Goal: Task Accomplishment & Management: Manage account settings

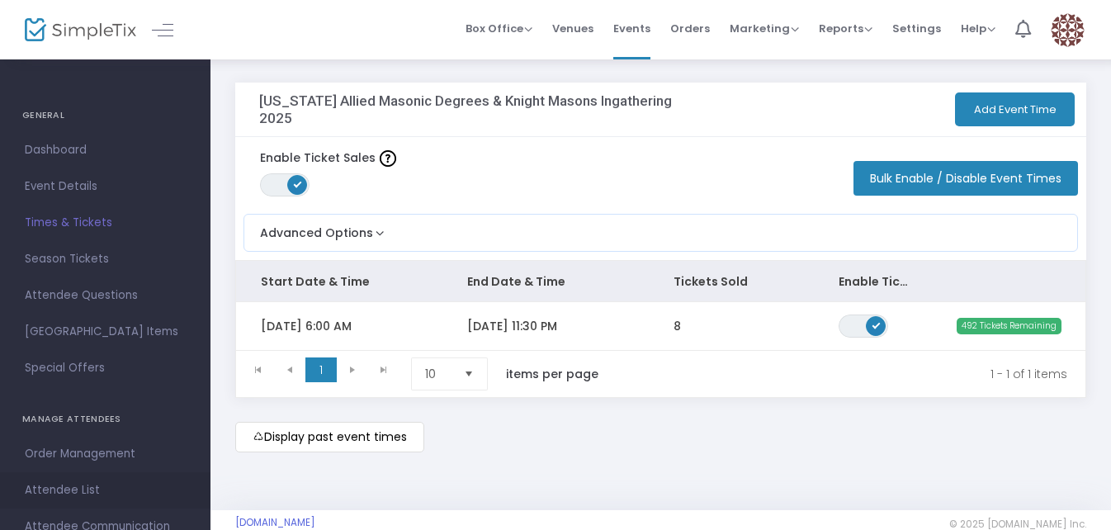
click at [82, 488] on span "Attendee List" at bounding box center [105, 489] width 161 height 21
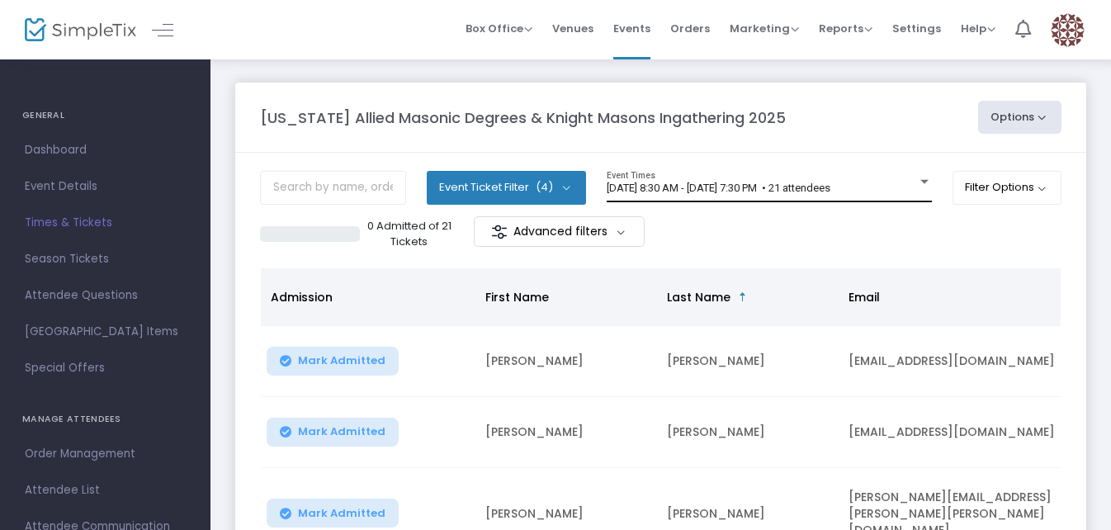
click at [830, 184] on span "[DATE] 8:30 AM - [DATE] 7:30 PM • 21 attendees" at bounding box center [718, 188] width 224 height 12
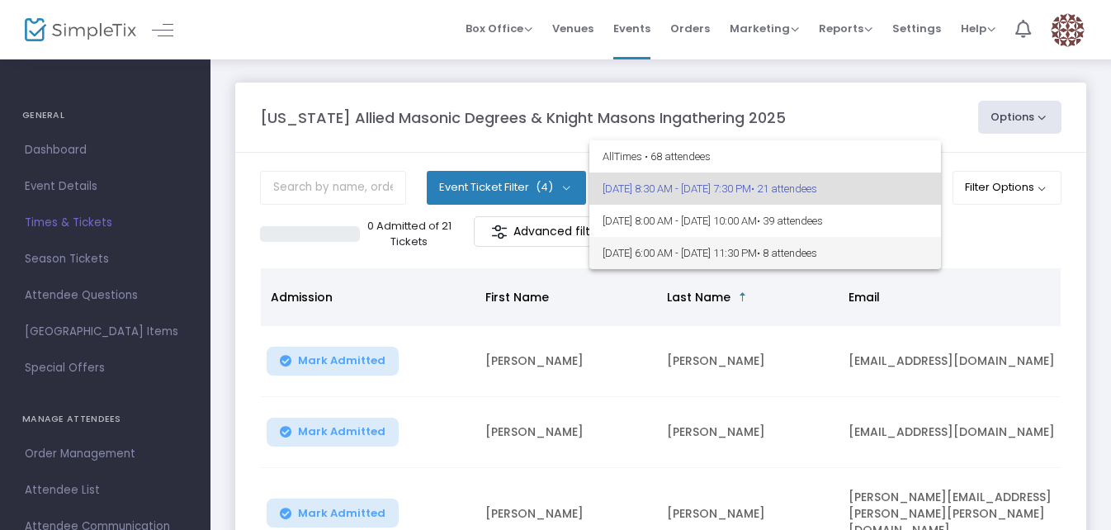
click at [780, 246] on span "[DATE] 6:00 AM - [DATE] 11:30 PM • 8 attendees" at bounding box center [764, 253] width 325 height 32
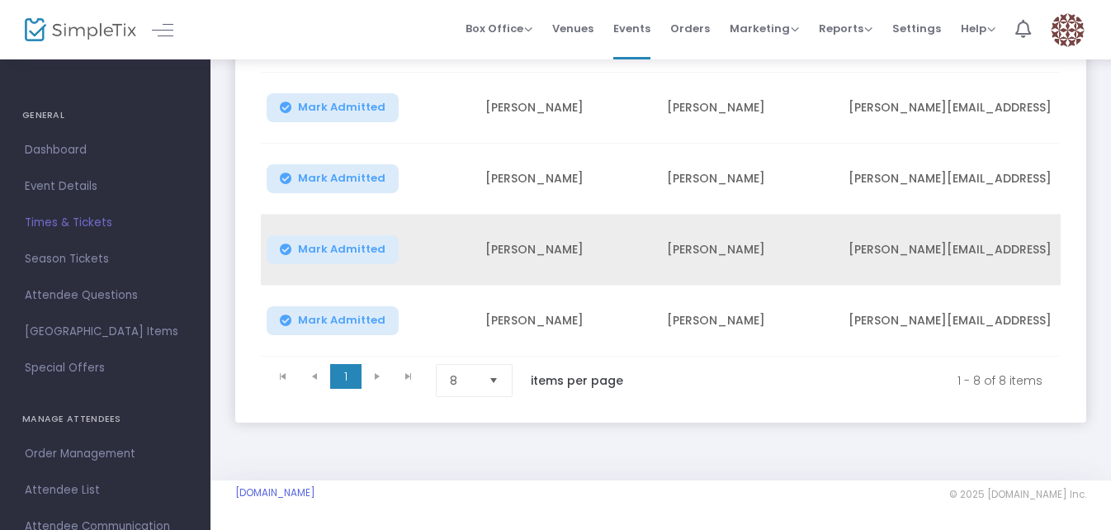
scroll to position [384, 0]
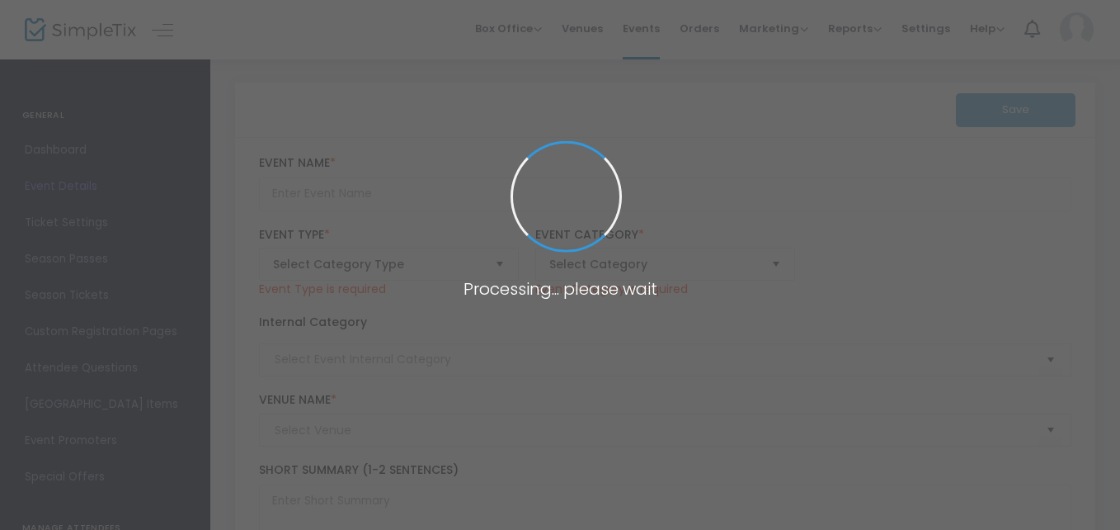
type input "Caledonia Celtic Gathering"
type textarea "The 3rd Annual Caledonia Lodge No 459 Celtic Gathering will be on Saturday, Sep…"
type input "Buy Tickets"
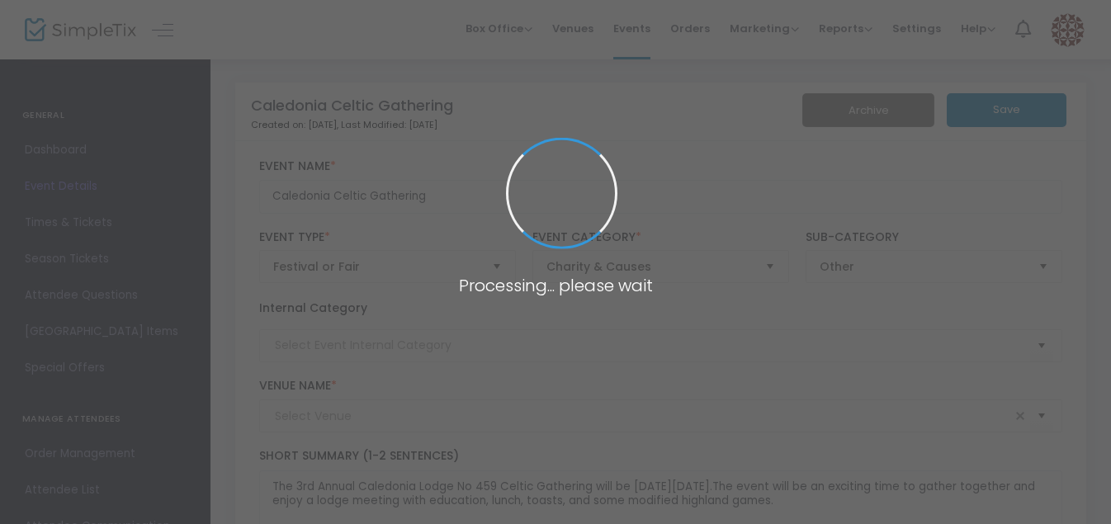
type input "Masonic Old Oak Tree Park"
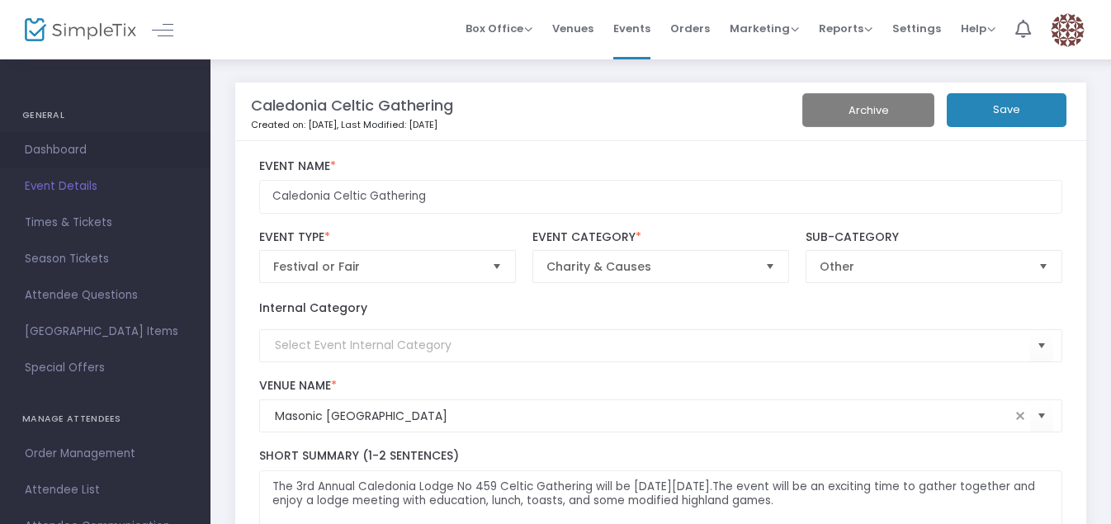
click at [67, 147] on span "Dashboard" at bounding box center [105, 149] width 161 height 21
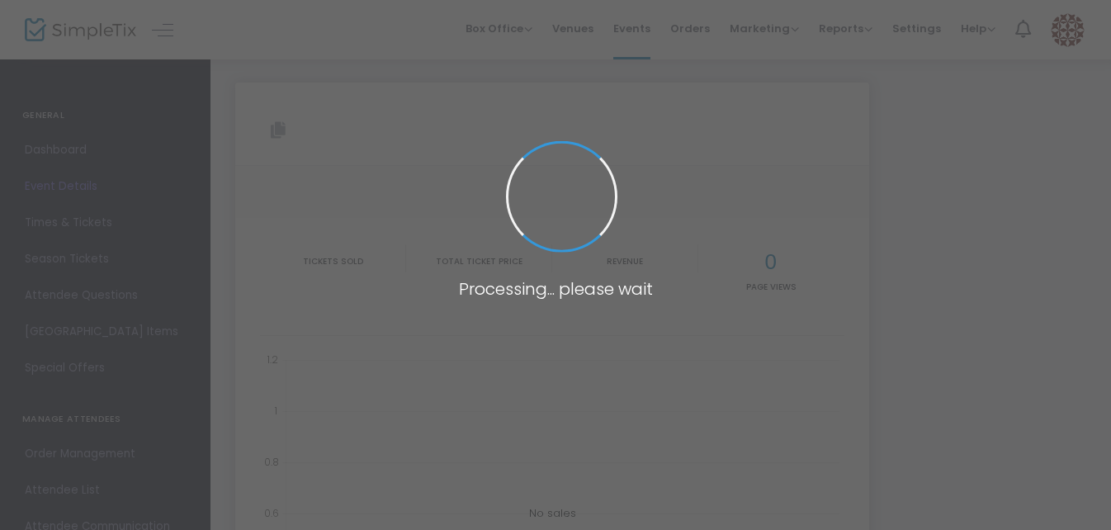
type input "https://www.simpletix.com/e/caledonia-celtic-gathering-tickets-136865"
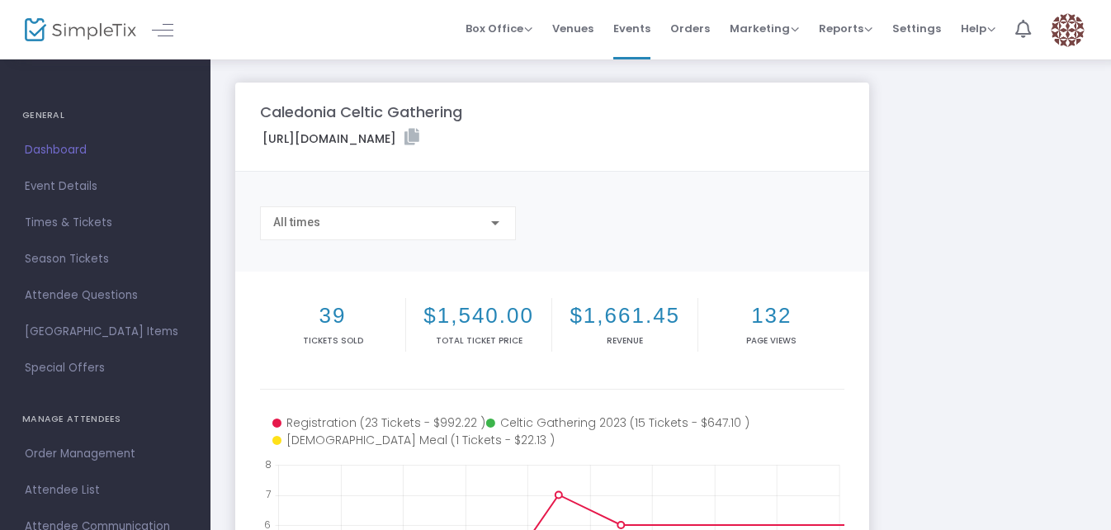
click at [646, 26] on span "Events" at bounding box center [631, 28] width 37 height 42
